Goal: Task Accomplishment & Management: Manage account settings

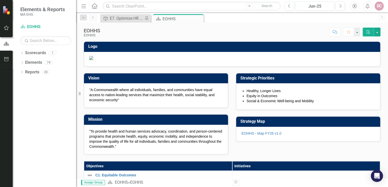
scroll to position [122, 0]
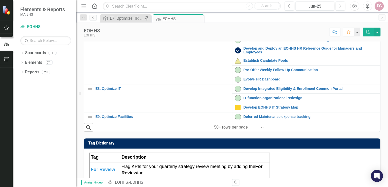
click at [262, 23] on link "Talent Acquisition Transformation" at bounding box center [310, 22] width 134 height 4
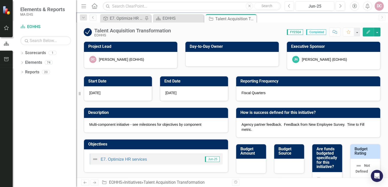
checkbox input "true"
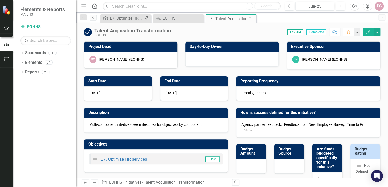
checkbox input "true"
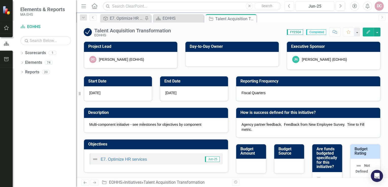
checkbox input "true"
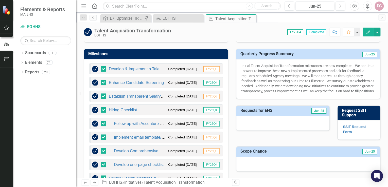
scroll to position [182, 0]
